Goal: Navigation & Orientation: Find specific page/section

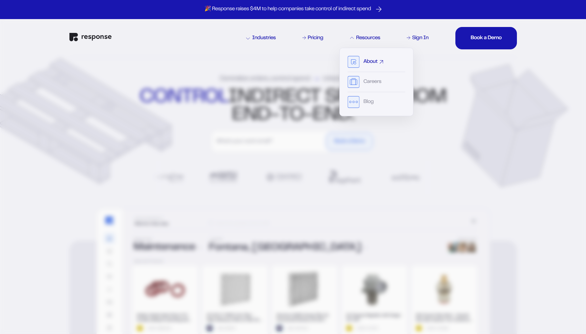
click at [370, 60] on div "About" at bounding box center [371, 61] width 14 height 5
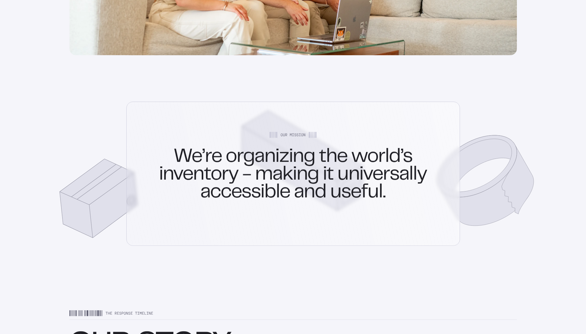
scroll to position [239, 0]
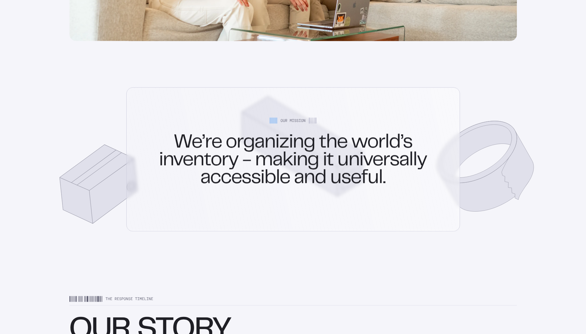
drag, startPoint x: 266, startPoint y: 126, endPoint x: 311, endPoint y: 126, distance: 44.8
click at [311, 126] on div "Our Mission We’re organizing the world’s inventory - making it universally acce…" at bounding box center [293, 159] width 334 height 144
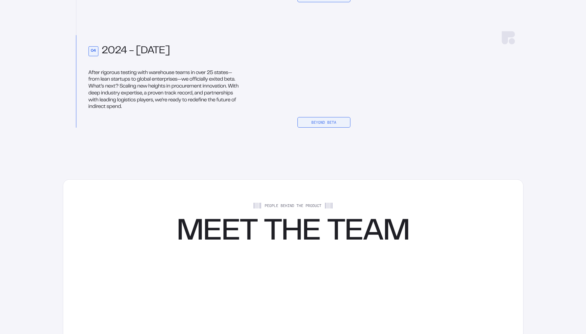
scroll to position [1052, 0]
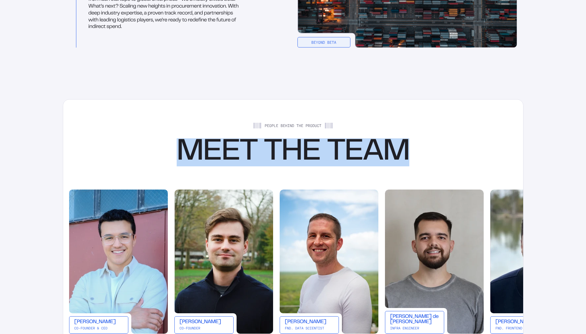
drag, startPoint x: 172, startPoint y: 154, endPoint x: 444, endPoint y: 154, distance: 272.2
click at [444, 154] on div "People Behind the Product Meet the Team" at bounding box center [293, 145] width 460 height 44
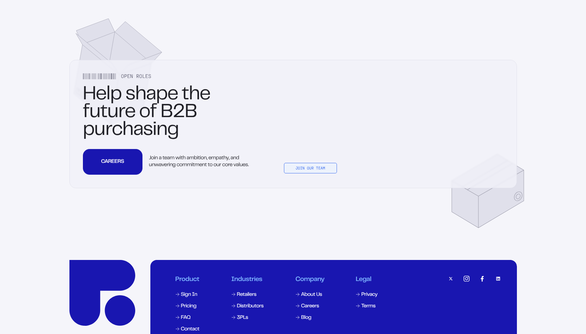
scroll to position [2111, 0]
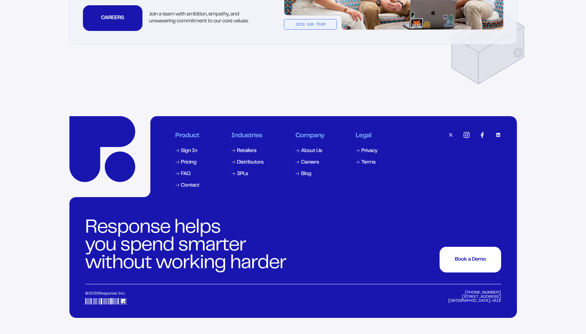
click at [107, 302] on img at bounding box center [106, 301] width 42 height 7
click at [96, 302] on img at bounding box center [106, 301] width 42 height 7
drag, startPoint x: 96, startPoint y: 302, endPoint x: 154, endPoint y: 306, distance: 58.0
click at [155, 306] on footer "Product Sign In Pricing FAQ Contact Industries Retailers Distributors 3PLs Comp…" at bounding box center [293, 217] width 448 height 202
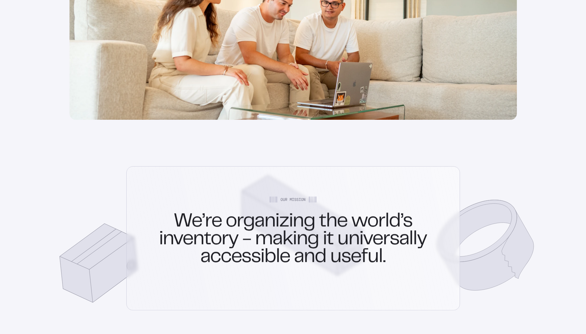
scroll to position [0, 0]
